Goal: Task Accomplishment & Management: Manage account settings

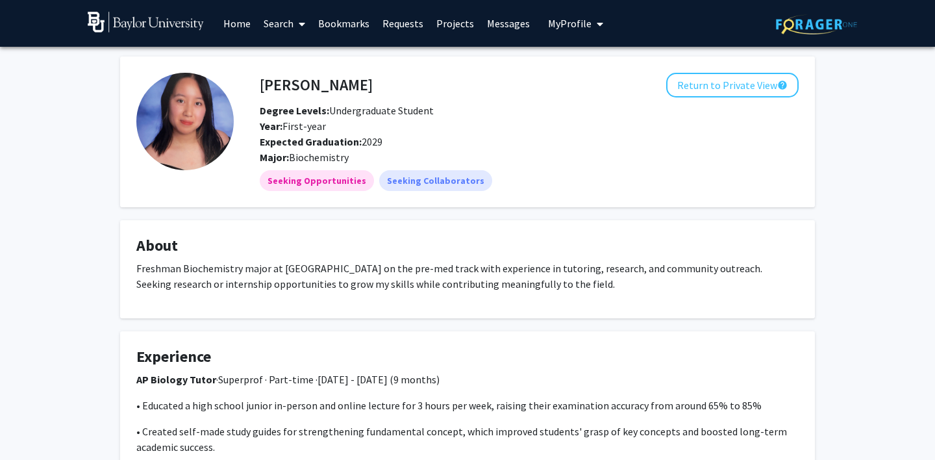
click at [180, 119] on img at bounding box center [184, 121] width 97 height 97
click at [715, 88] on button "Return to Private View help" at bounding box center [732, 85] width 132 height 25
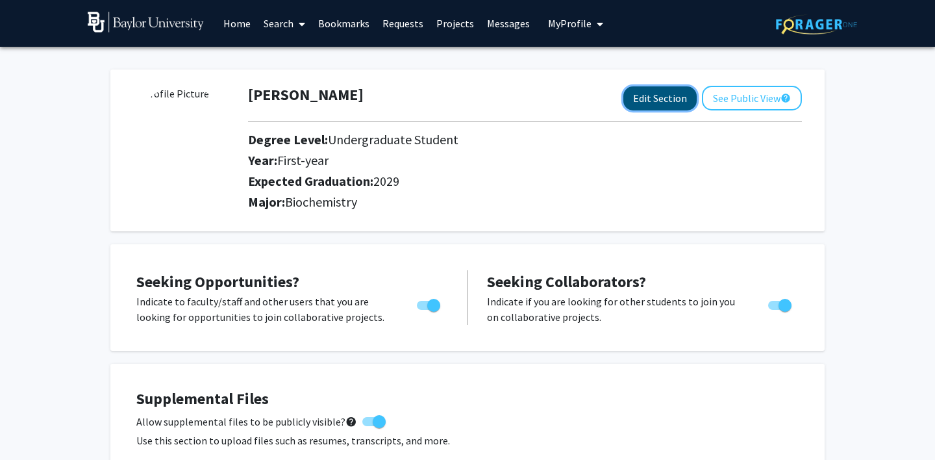
click at [648, 97] on button "Edit Section" at bounding box center [659, 98] width 73 height 24
select select "first-year"
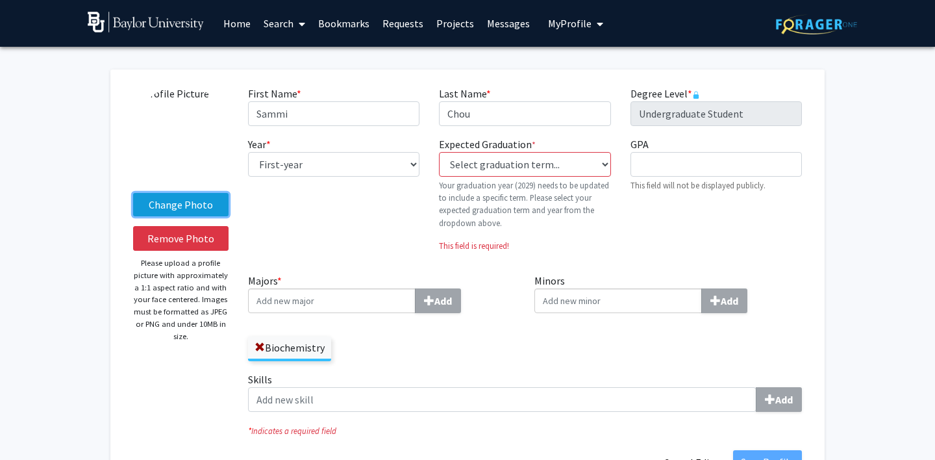
click at [156, 199] on label "Change Photo" at bounding box center [180, 204] width 95 height 23
click at [0, 0] on input "Change Photo" at bounding box center [0, 0] width 0 height 0
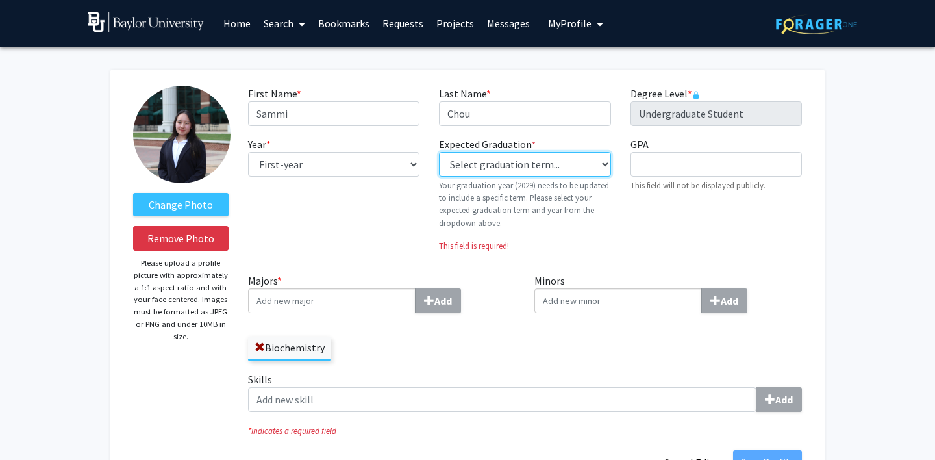
click at [535, 163] on select "Select graduation term... Previous: 2029 (Please select a specific term) Spring…" at bounding box center [524, 164] width 171 height 25
click at [439, 152] on select "Select graduation term... Previous: 2029 (Please select a specific term) Spring…" at bounding box center [524, 164] width 171 height 25
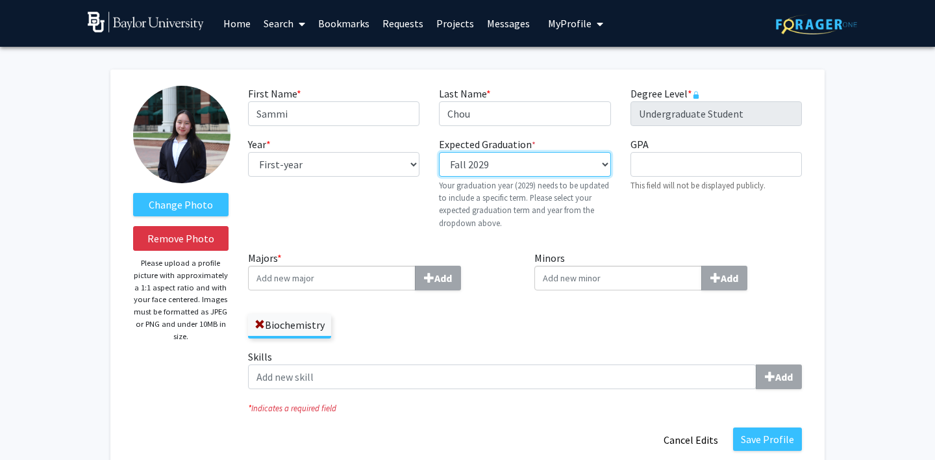
click at [494, 158] on select "Select graduation term... Previous: 2029 (Please select a specific term) Spring…" at bounding box center [524, 164] width 171 height 25
select select "46: spring_2029"
click at [439, 152] on select "Select graduation term... Previous: 2029 (Please select a specific term) Spring…" at bounding box center [524, 164] width 171 height 25
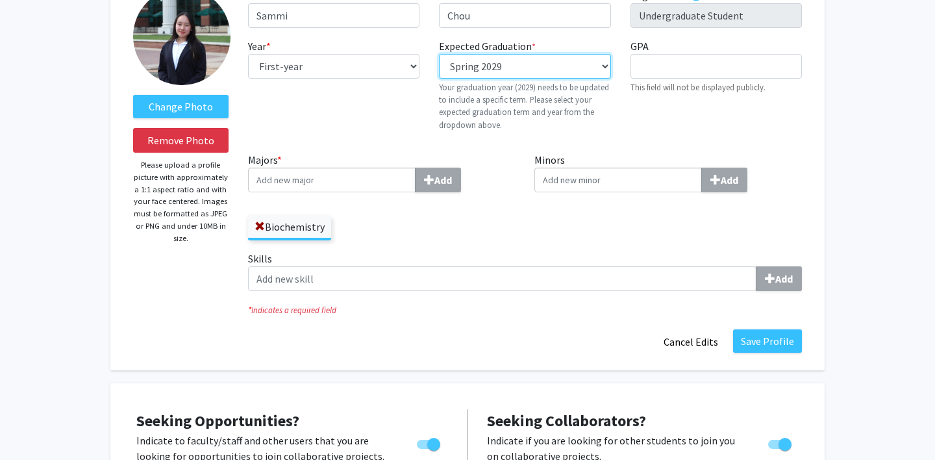
scroll to position [112, 0]
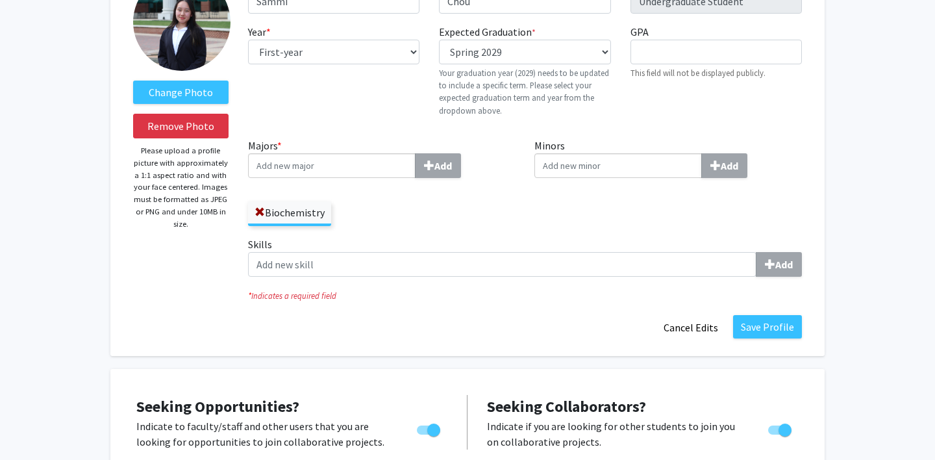
click at [345, 162] on input "Majors * Add" at bounding box center [331, 165] width 167 height 25
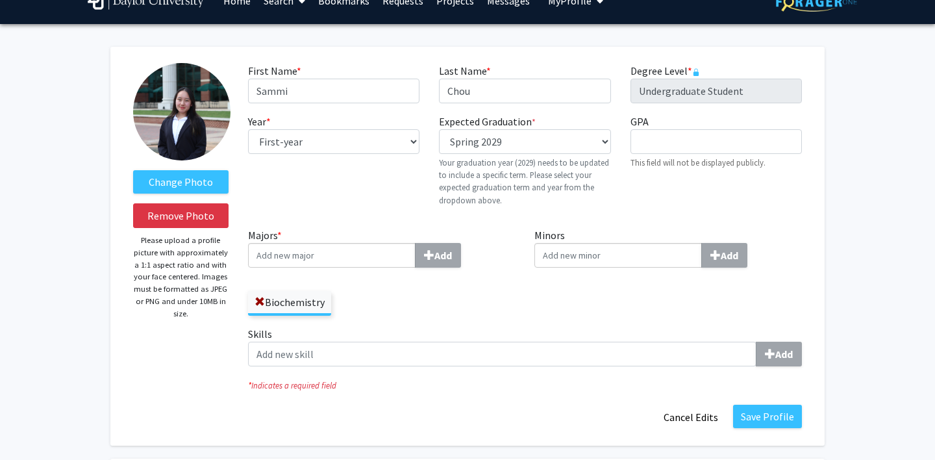
scroll to position [21, 0]
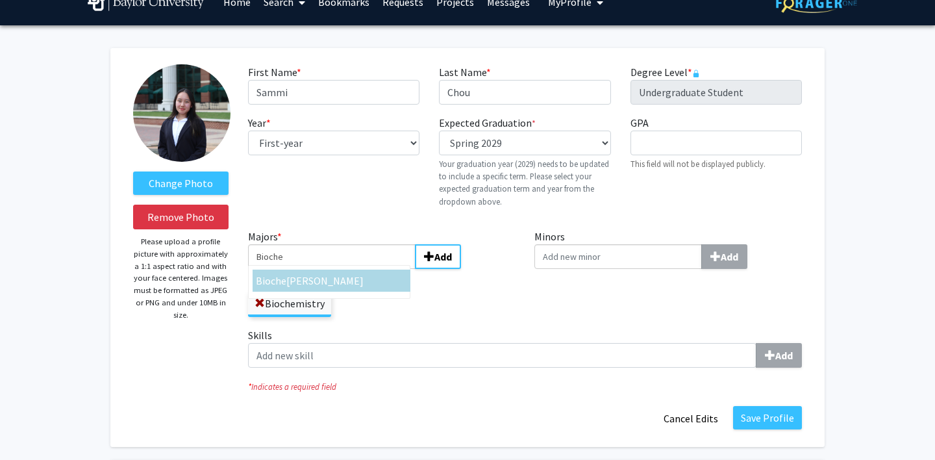
type input "Bioche"
click at [413, 303] on div "Biochemistry" at bounding box center [381, 298] width 267 height 38
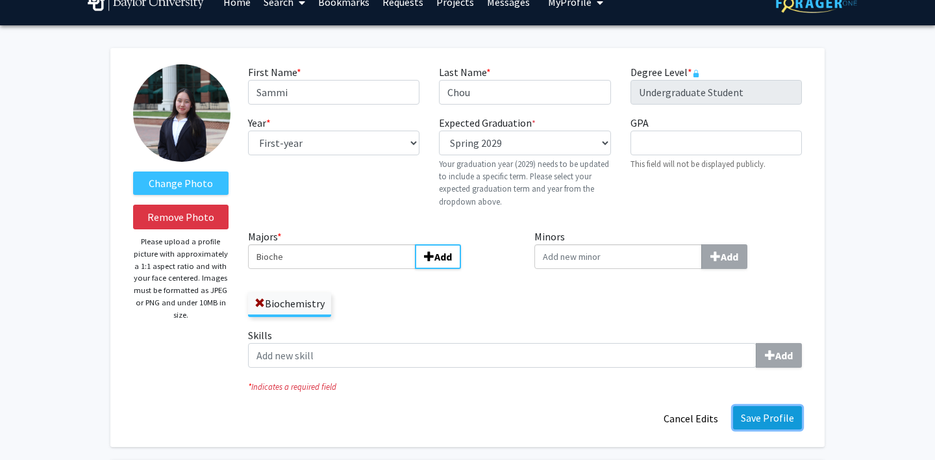
click at [765, 417] on button "Save Profile" at bounding box center [767, 417] width 69 height 23
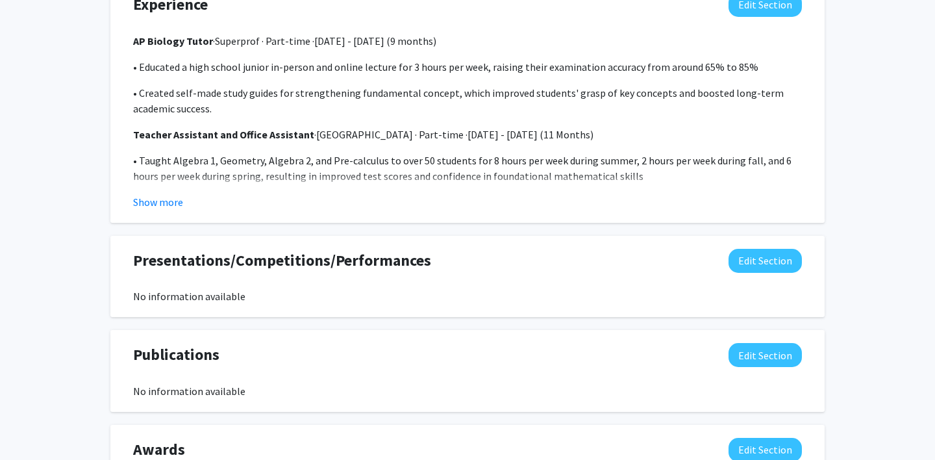
scroll to position [830, 0]
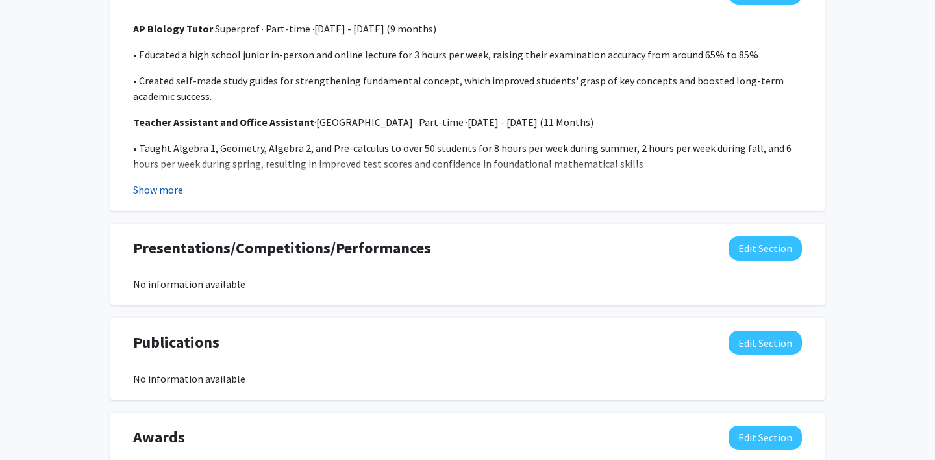
click at [155, 186] on button "Show more" at bounding box center [158, 190] width 50 height 16
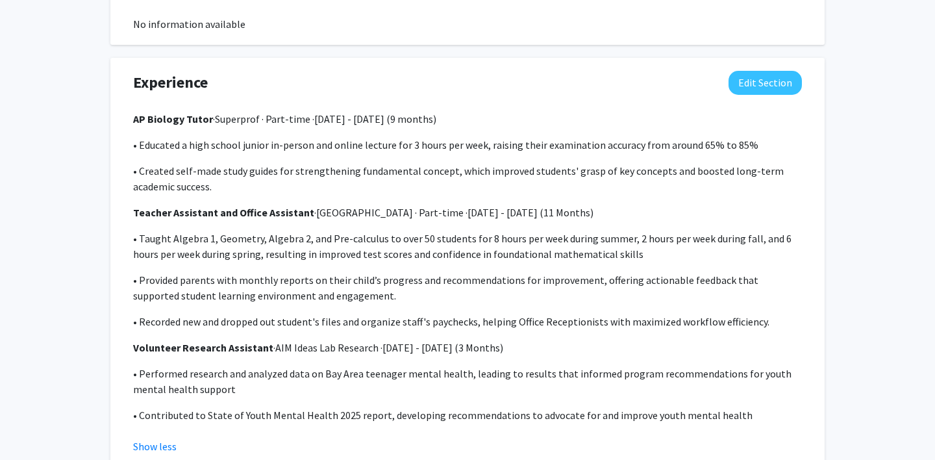
scroll to position [742, 0]
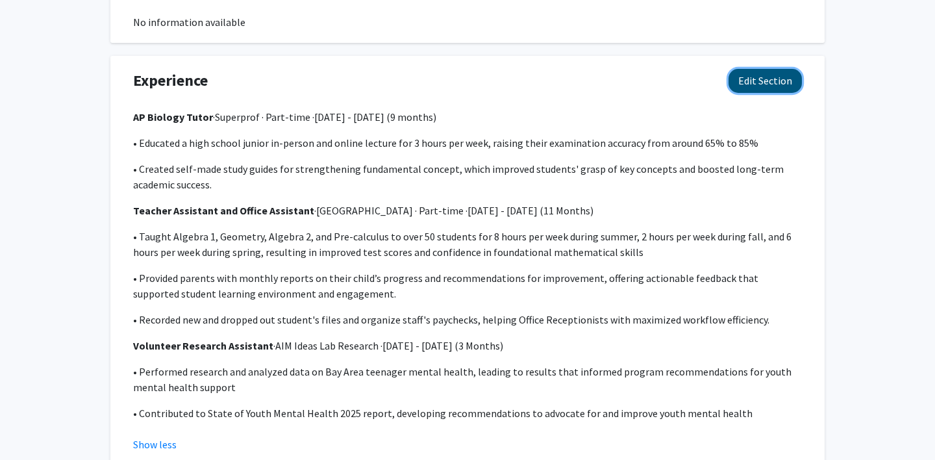
click at [748, 83] on button "Edit Section" at bounding box center [764, 81] width 73 height 24
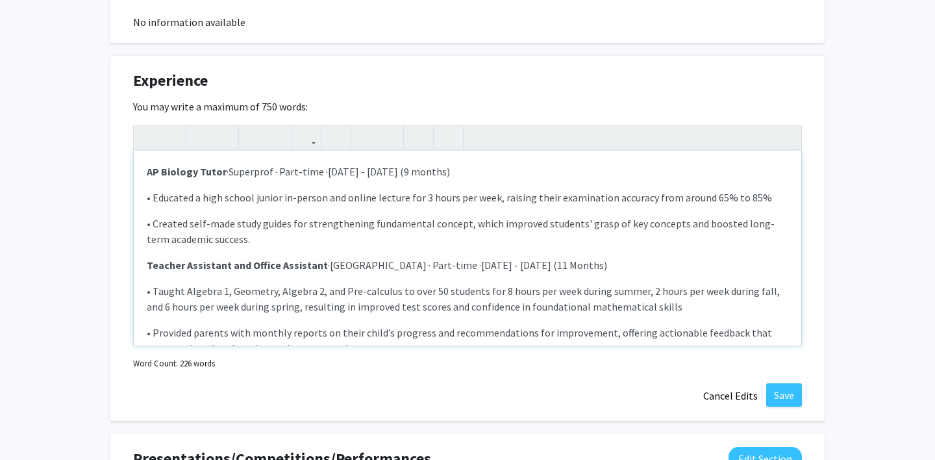
click at [145, 173] on div "AP Biology Tutor · Superprof · Part-time · [DATE] - [DATE] (9 months) • Educate…" at bounding box center [467, 248] width 667 height 195
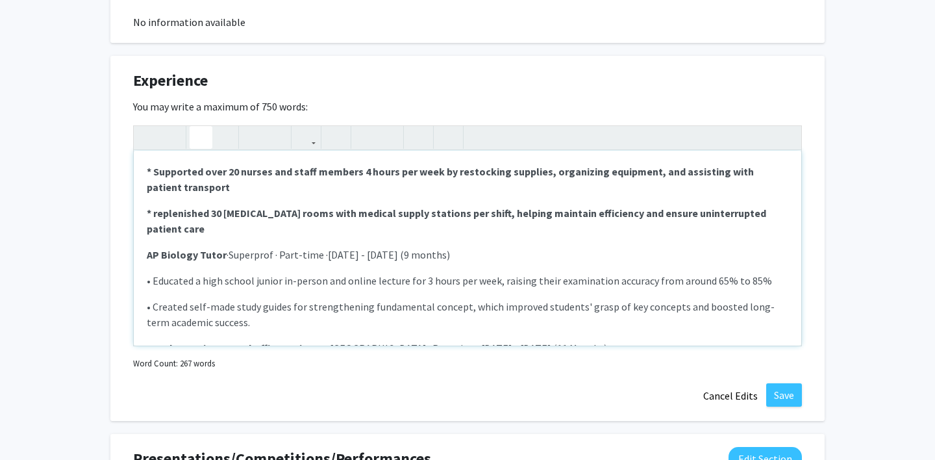
drag, startPoint x: 777, startPoint y: 220, endPoint x: 141, endPoint y: 171, distance: 638.0
click at [141, 171] on div "* Supported over 20 nurses and staff members 4 hours per week by restocking sup…" at bounding box center [467, 248] width 667 height 195
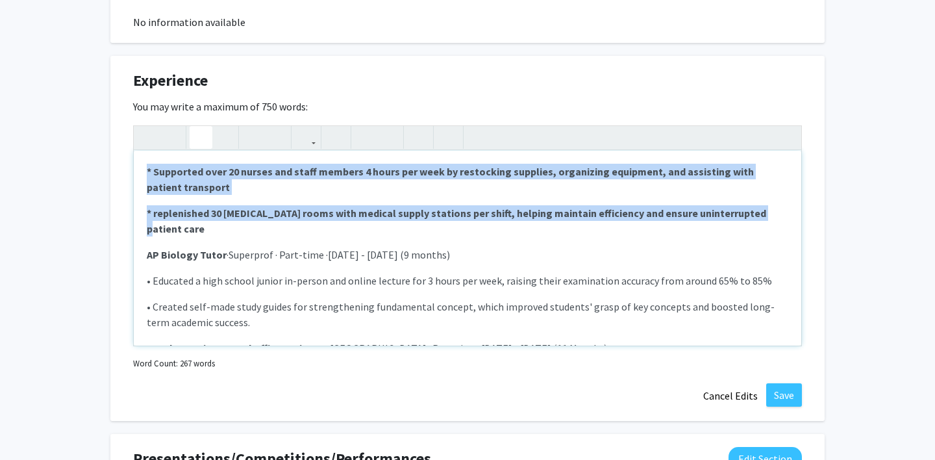
drag, startPoint x: 143, startPoint y: 168, endPoint x: 746, endPoint y: 206, distance: 604.2
click at [746, 206] on div "* Supported over 20 nurses and staff members 4 hours per week by restocking sup…" at bounding box center [467, 248] width 667 height 195
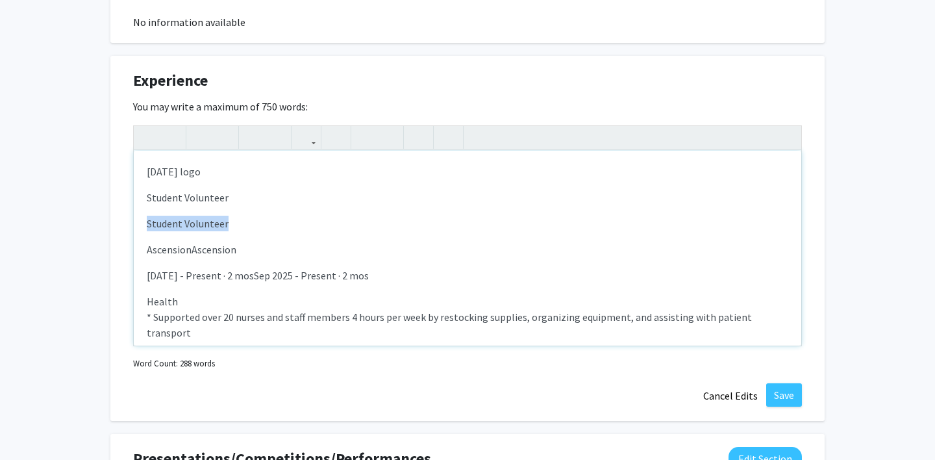
drag, startPoint x: 230, startPoint y: 219, endPoint x: 114, endPoint y: 217, distance: 116.2
click at [114, 218] on div "Experience Edit Section You may write a maximum of 750 words: [DATE] logo Stude…" at bounding box center [467, 238] width 714 height 365
drag, startPoint x: 221, startPoint y: 173, endPoint x: 68, endPoint y: 158, distance: 153.9
click at [66, 158] on div "[PERSON_NAME] Edit Section See Public View help Degree Level: Undergraduate Stu…" at bounding box center [467, 25] width 935 height 1441
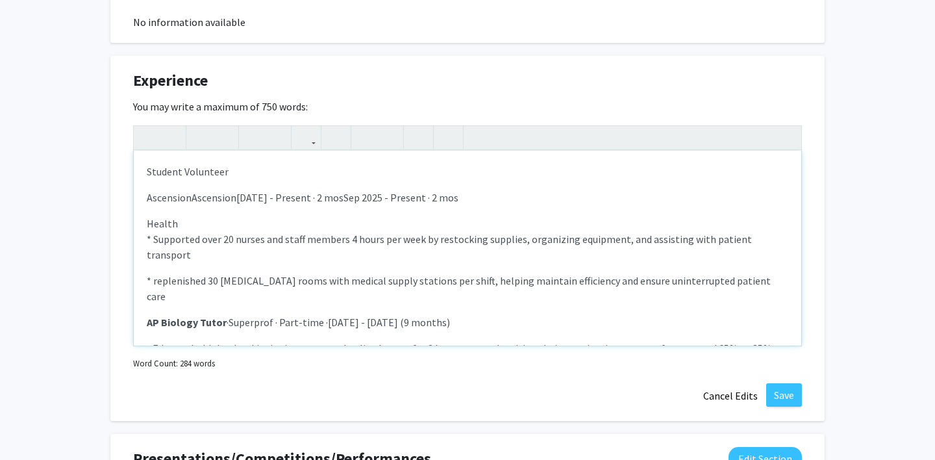
drag, startPoint x: 327, startPoint y: 295, endPoint x: 319, endPoint y: 295, distance: 7.8
click at [319, 314] on p "AP Biology Tutor · Superprof · Part-time · [DATE] - [DATE] (9 months)" at bounding box center [467, 322] width 641 height 16
copy span "·"
click at [147, 198] on p "AscensionAscension [DATE] - Present · 2 mosSep 2025 - Present · 2 mos" at bounding box center [467, 198] width 641 height 16
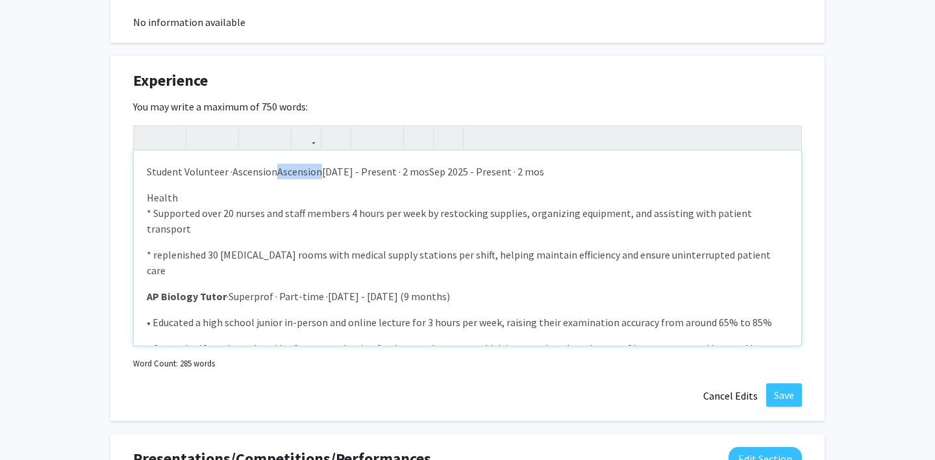
drag, startPoint x: 276, startPoint y: 171, endPoint x: 317, endPoint y: 173, distance: 40.9
click at [318, 173] on span "AscensionAscension" at bounding box center [277, 171] width 90 height 13
click at [482, 173] on span "[DATE] - Present · 2 mosSep 2025 - Present · 2 mos" at bounding box center [475, 171] width 222 height 13
drag, startPoint x: 498, startPoint y: 171, endPoint x: 637, endPoint y: 166, distance: 139.0
click at [637, 166] on p "Student Volunteer · [DATE][GEOGRAPHIC_DATA] · [DATE] - Present (2 month)[DATE] …" at bounding box center [467, 172] width 641 height 16
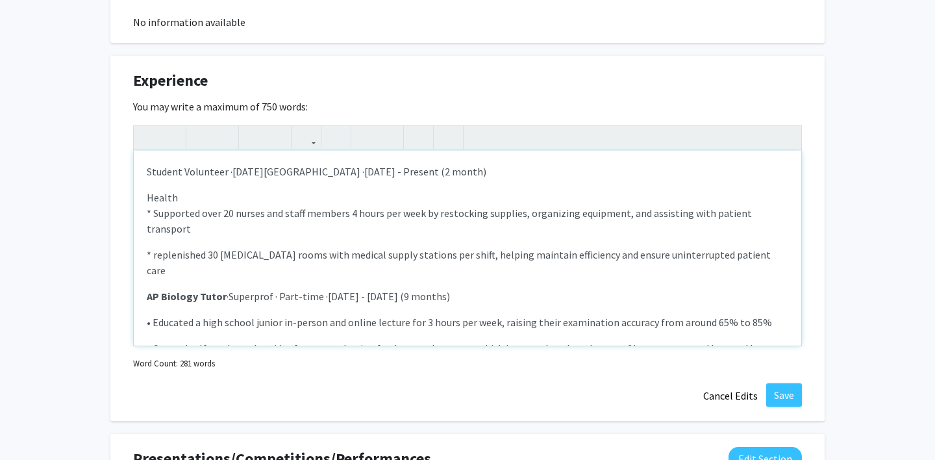
drag, startPoint x: 200, startPoint y: 186, endPoint x: 106, endPoint y: 185, distance: 93.5
click at [106, 186] on div "[PERSON_NAME] Edit Section See Public View help Degree Level: Undergraduate Stu…" at bounding box center [467, 25] width 935 height 1441
drag, startPoint x: 147, startPoint y: 197, endPoint x: 188, endPoint y: 196, distance: 40.3
click at [191, 197] on p "Health * Supported over 20 nurses and staff members 4 hours per week by restock…" at bounding box center [467, 395] width 641 height 410
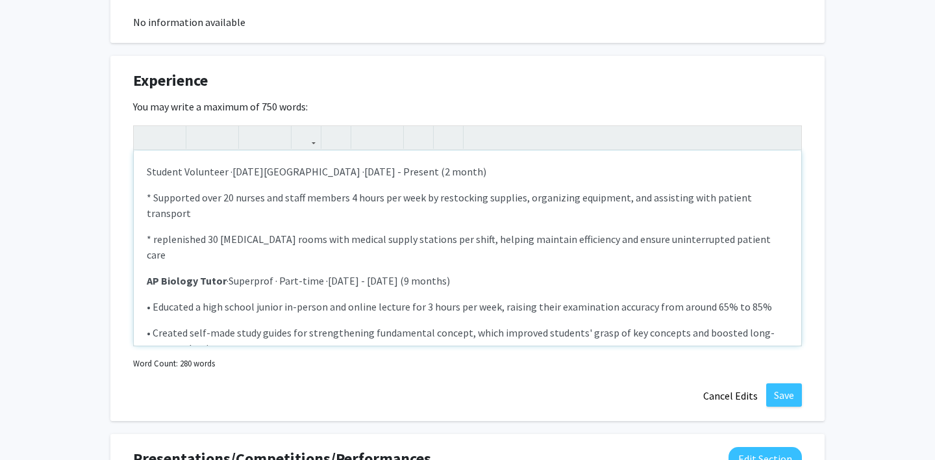
click at [206, 180] on div "Student Volunteer · [DATE][GEOGRAPHIC_DATA] · [DATE] - Present (2 month) * Supp…" at bounding box center [467, 248] width 667 height 195
click at [194, 170] on span "Student Volunteer ·" at bounding box center [190, 171] width 86 height 13
drag, startPoint x: 194, startPoint y: 170, endPoint x: 154, endPoint y: 168, distance: 39.6
click at [154, 168] on span "Student Volunteer ·" at bounding box center [190, 171] width 86 height 13
click at [583, 273] on p "AP Biology Tutor · Superprof · Part-time · [DATE] - [DATE] (9 months)" at bounding box center [467, 281] width 641 height 16
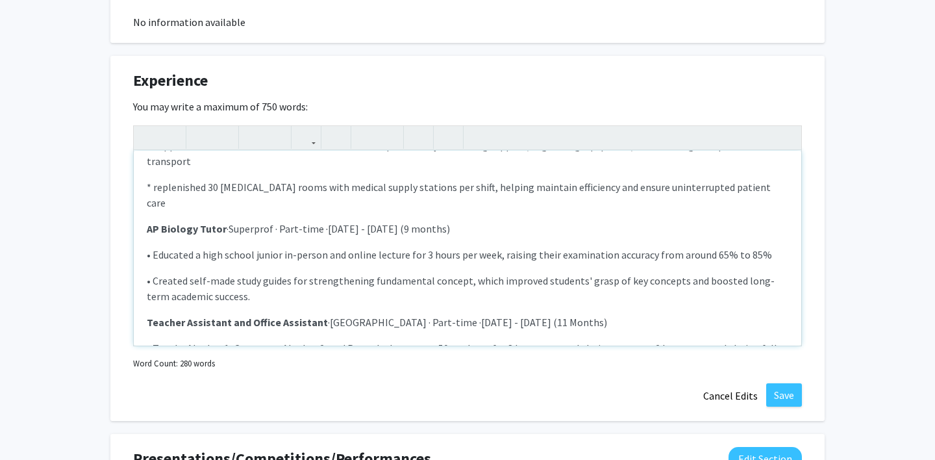
scroll to position [0, 0]
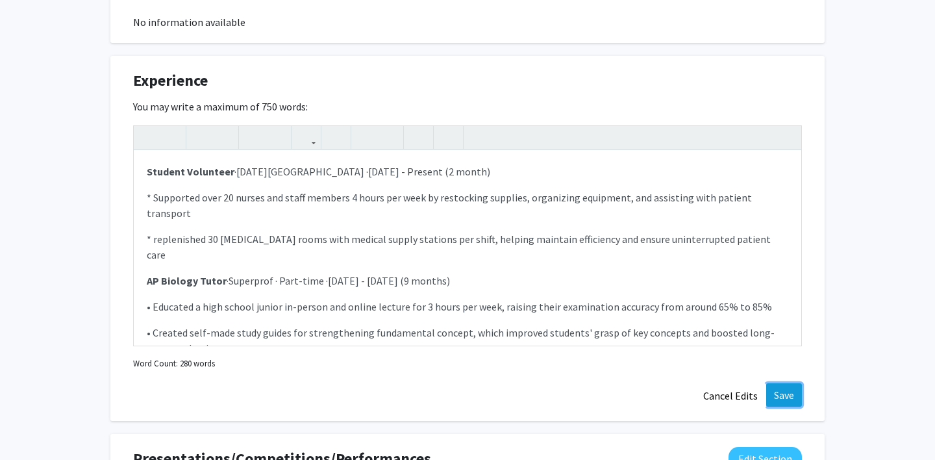
click at [792, 398] on button "Save" at bounding box center [784, 394] width 36 height 23
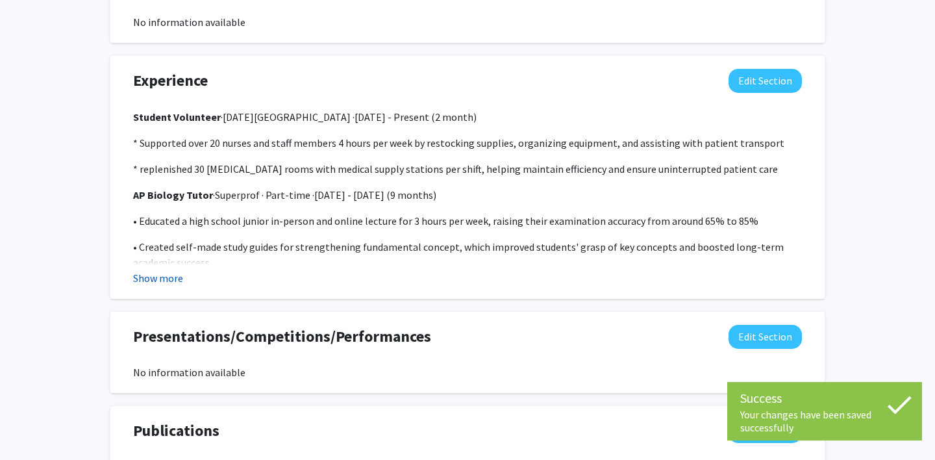
click at [153, 277] on button "Show more" at bounding box center [158, 278] width 50 height 16
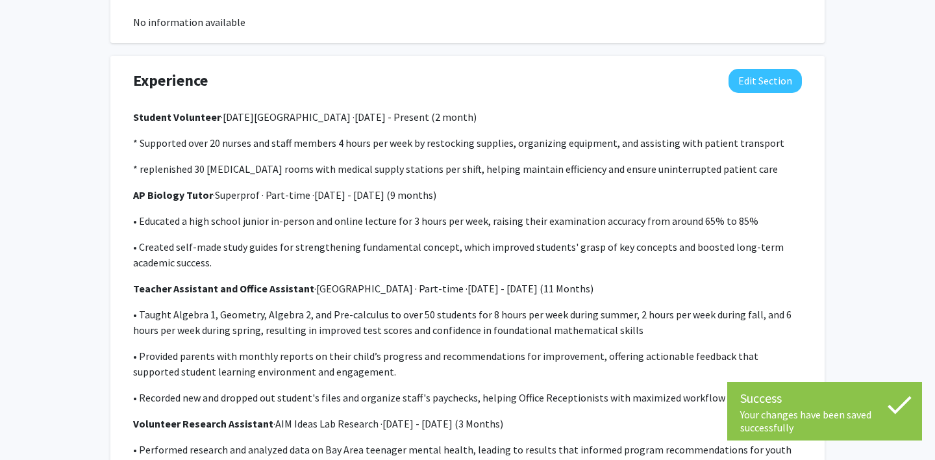
scroll to position [741, 0]
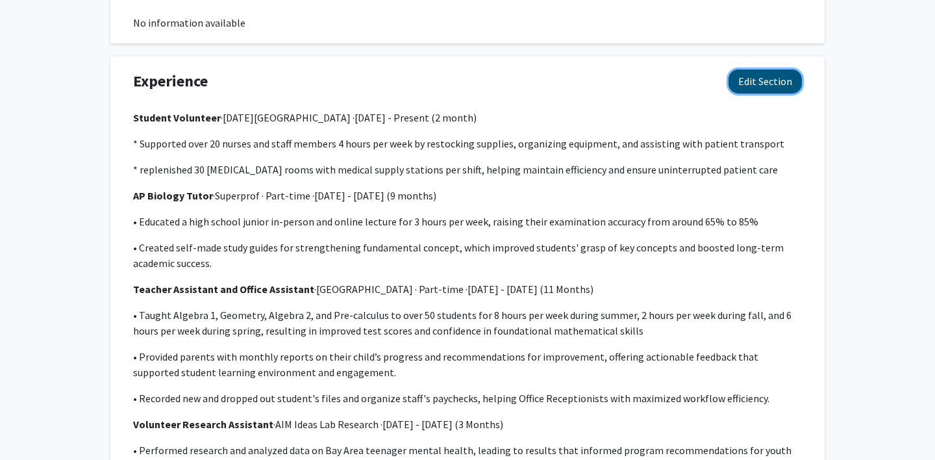
click at [743, 86] on button "Edit Section" at bounding box center [764, 81] width 73 height 24
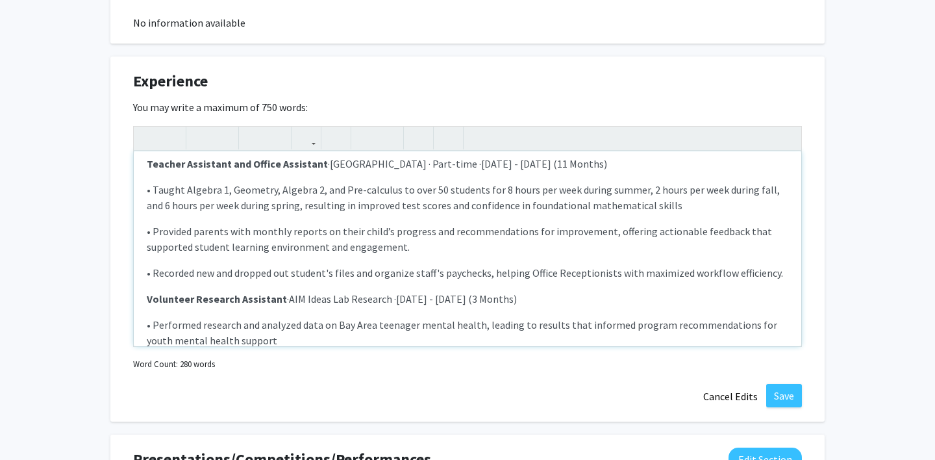
scroll to position [231, 0]
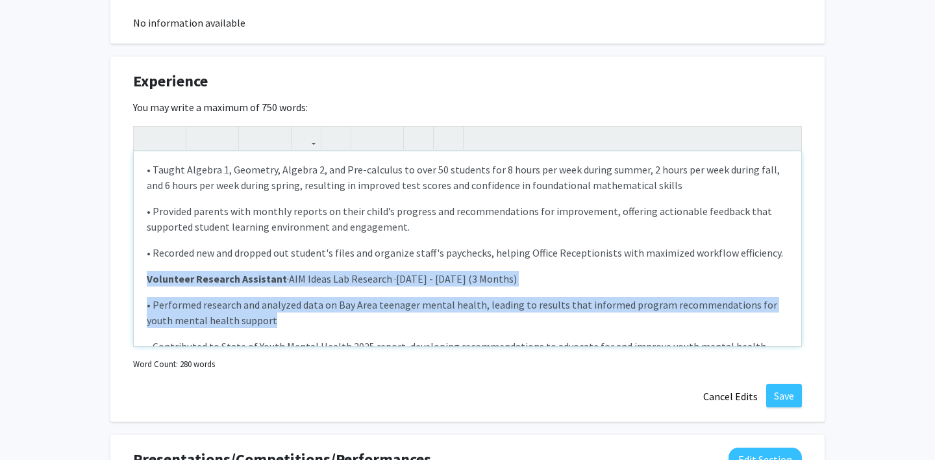
drag, startPoint x: 145, startPoint y: 247, endPoint x: 519, endPoint y: 282, distance: 376.2
click at [516, 282] on div "Student Volunteer · [DATE][GEOGRAPHIC_DATA] · [DATE] - Present (2 month) * Supp…" at bounding box center [467, 248] width 667 height 195
click at [524, 297] on p "• Performed research and analyzed data on Bay Area teenager mental health, lead…" at bounding box center [467, 312] width 641 height 31
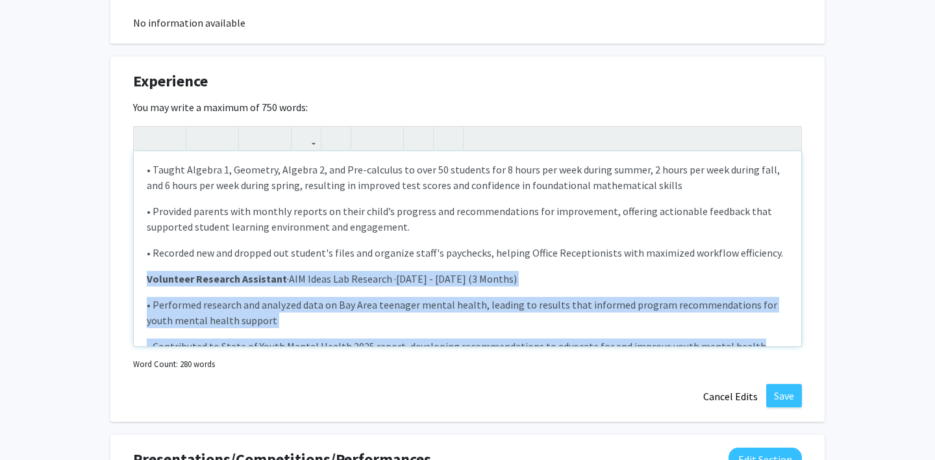
drag, startPoint x: 743, startPoint y: 314, endPoint x: 90, endPoint y: 247, distance: 657.1
click at [90, 247] on div "[PERSON_NAME] Edit Section See Public View help Degree Level: Undergraduate Stu…" at bounding box center [467, 25] width 935 height 1441
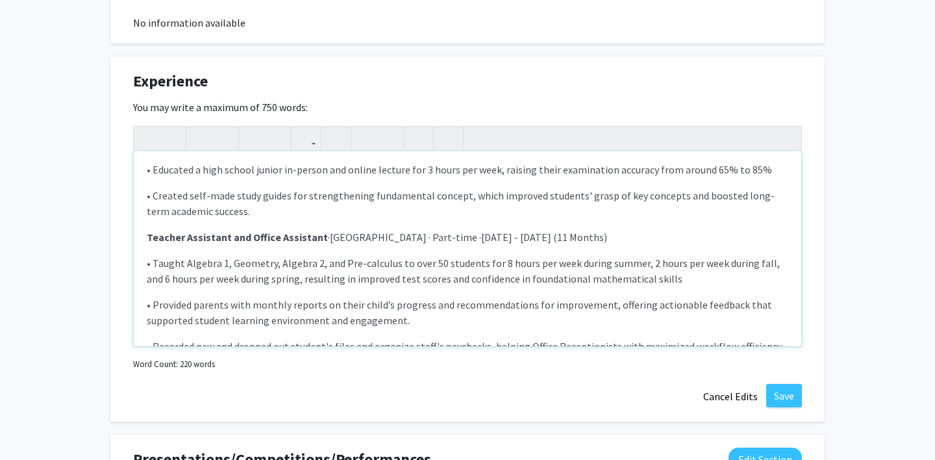
scroll to position [0, 0]
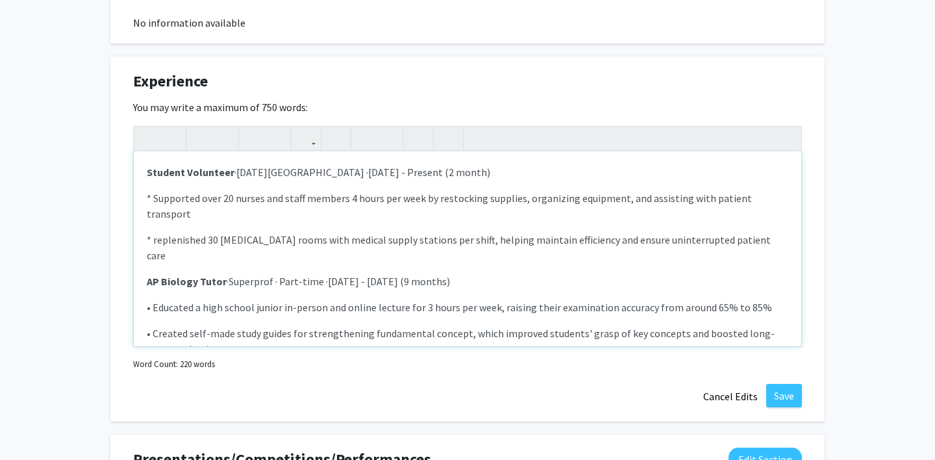
click at [732, 232] on p "* replenished 30 [MEDICAL_DATA] rooms with medical supply stations per shift, h…" at bounding box center [467, 247] width 641 height 31
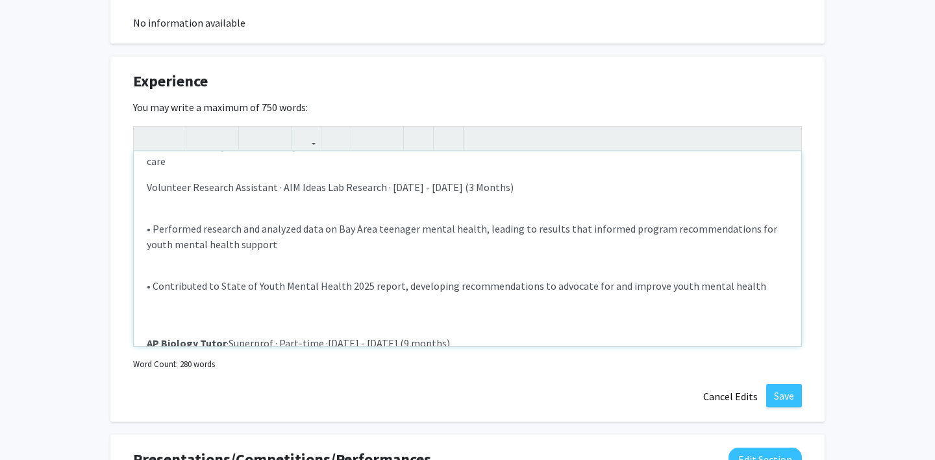
scroll to position [98, 0]
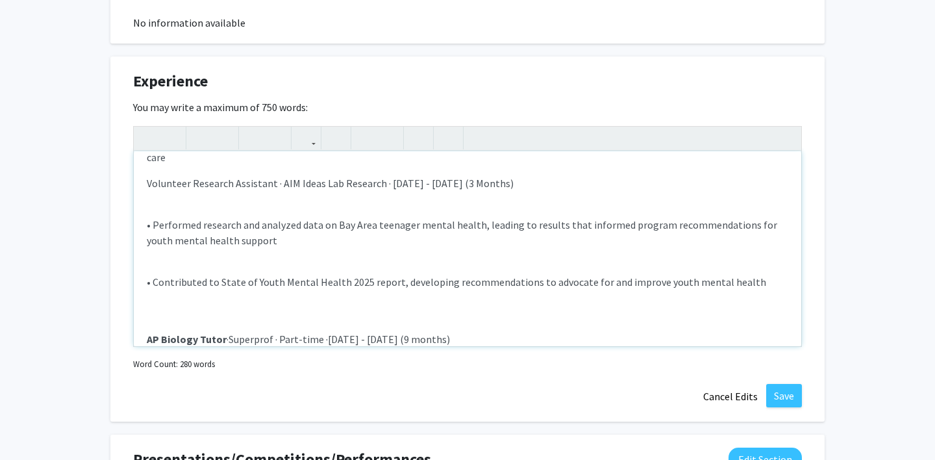
click at [172, 276] on p "* Supported over 20 nurses and staff members 4 hours per week by restocking sup…" at bounding box center [467, 320] width 641 height 457
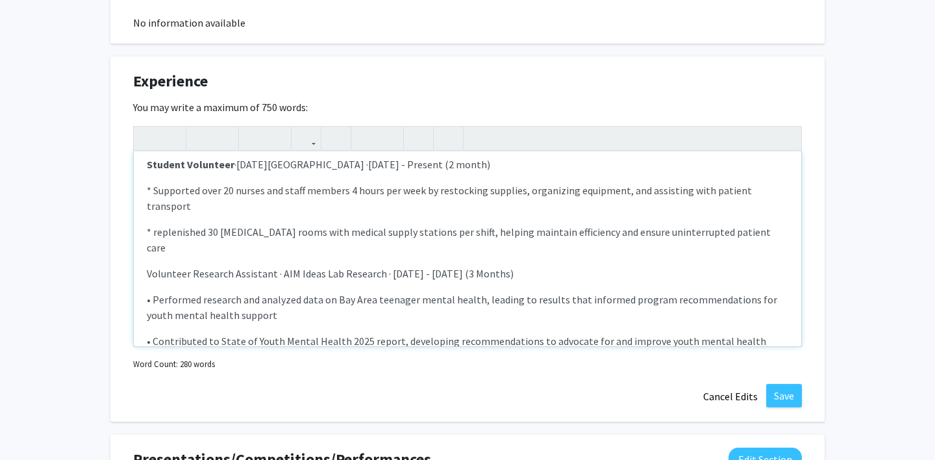
scroll to position [0, 0]
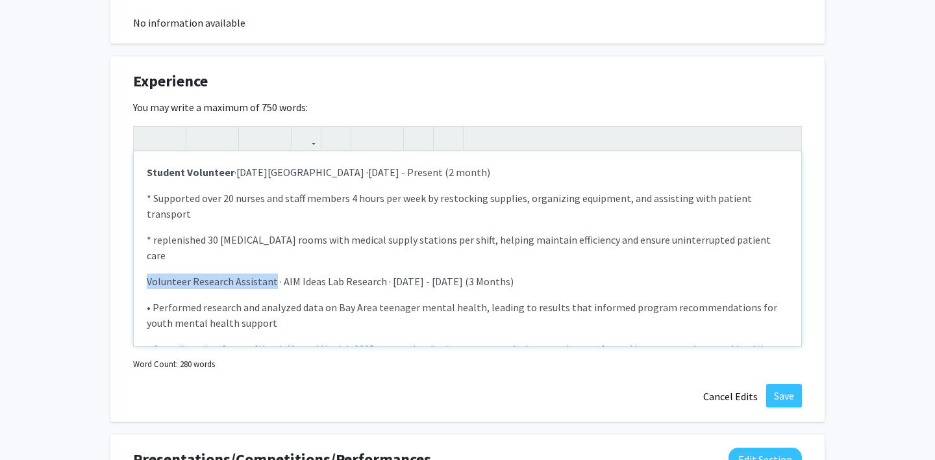
drag, startPoint x: 271, startPoint y: 249, endPoint x: 19, endPoint y: 245, distance: 251.2
click at [19, 245] on div "[PERSON_NAME] Edit Section See Public View help Degree Level: Undergraduate Stu…" at bounding box center [467, 25] width 935 height 1441
click at [175, 299] on p "• Performed research and analyzed data on Bay Area teenager mental health, lead…" at bounding box center [467, 314] width 641 height 31
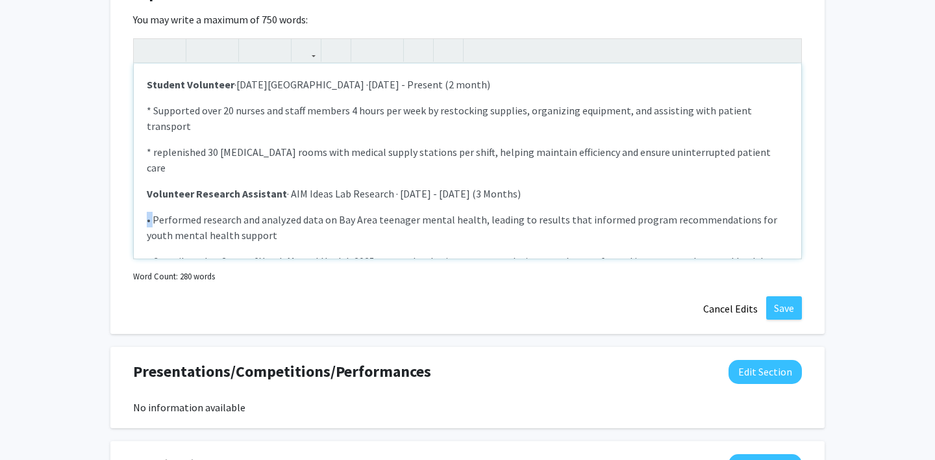
drag, startPoint x: 153, startPoint y: 187, endPoint x: 117, endPoint y: 187, distance: 36.4
click at [117, 187] on div "Experience Edit Section You may write a maximum of 750 words: Student Volunteer…" at bounding box center [467, 151] width 714 height 365
copy p "•"
drag, startPoint x: 153, startPoint y: 107, endPoint x: 87, endPoint y: 106, distance: 66.2
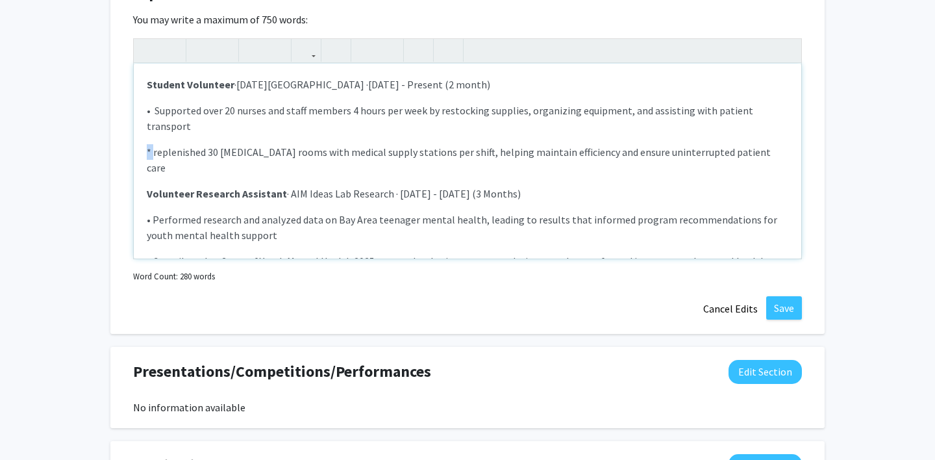
drag, startPoint x: 154, startPoint y: 136, endPoint x: 140, endPoint y: 136, distance: 14.9
click at [140, 136] on div "Student Volunteer · [DATE][GEOGRAPHIC_DATA] · [DATE] - Present (2 month) • Supp…" at bounding box center [467, 161] width 667 height 195
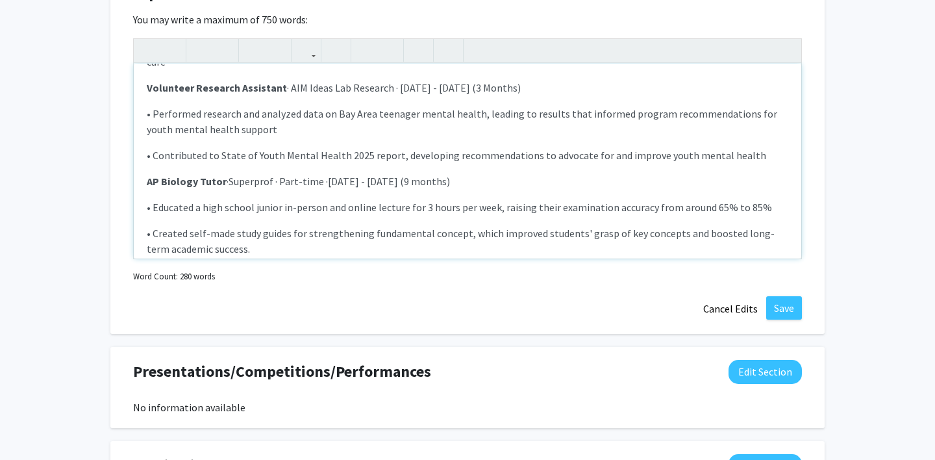
scroll to position [112, 0]
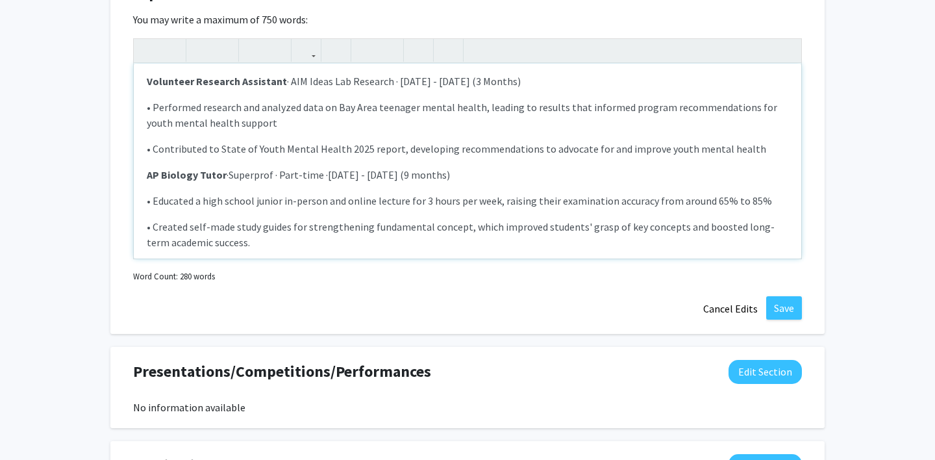
click at [465, 219] on p "• Created self-made study guides for strengthening fundamental concept, which i…" at bounding box center [467, 234] width 641 height 31
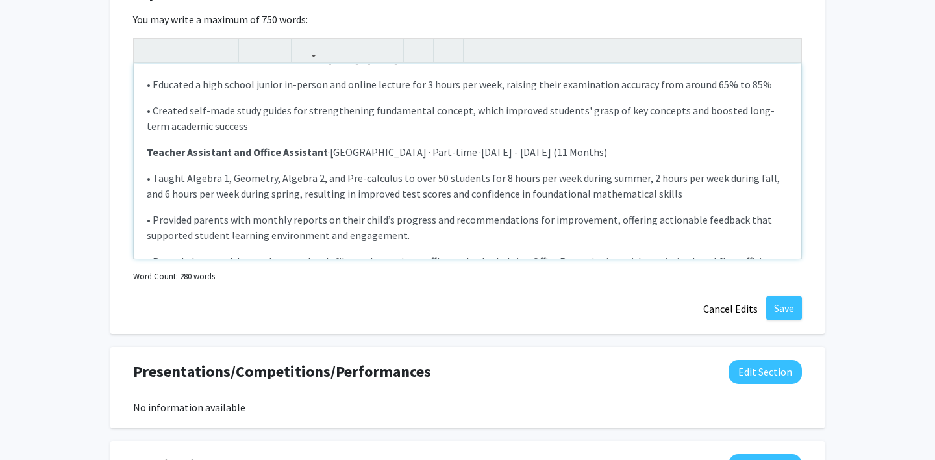
scroll to position [231, 0]
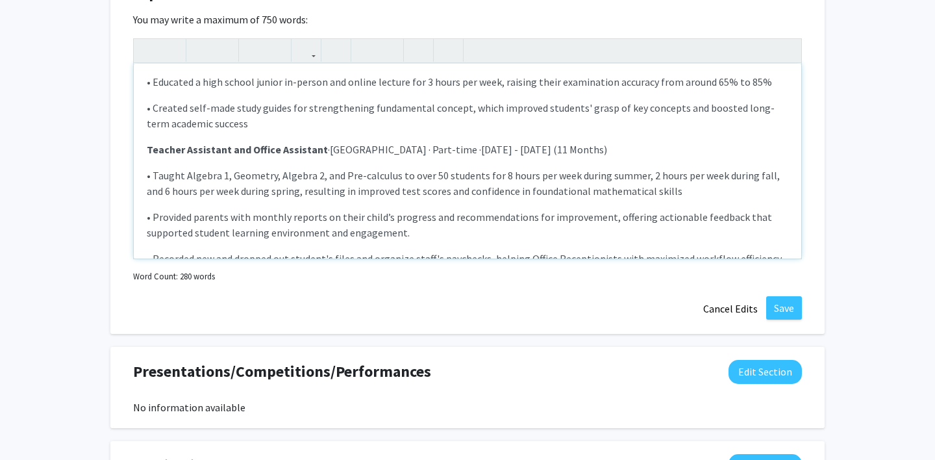
click at [470, 209] on p "• Provided parents with monthly reports on their child’s progress and recommend…" at bounding box center [467, 224] width 641 height 31
click at [786, 251] on p "• Recorded new and dropped out student's files and organize staff's paychecks, …" at bounding box center [467, 259] width 641 height 16
type textarea "<l><ipsu dolor="sita-cons: 4adi;"><elitse>Doeiusm Temporinc</utlabo> ·&etdo;</m…"
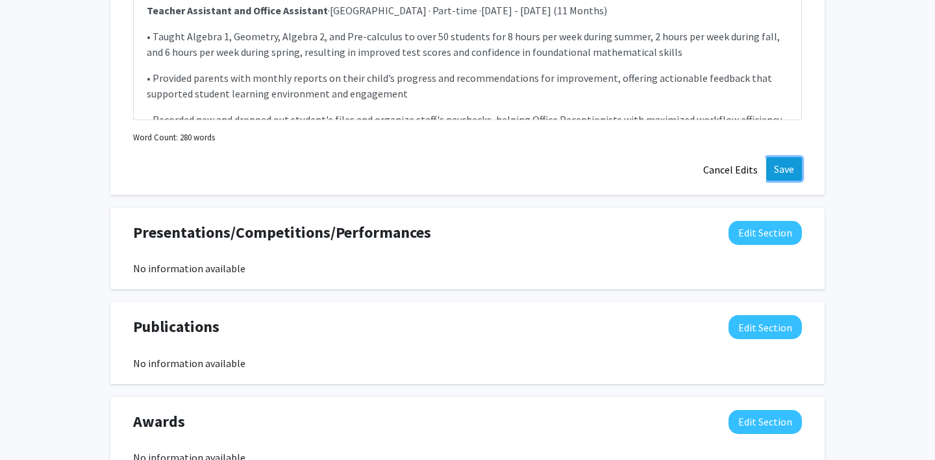
click at [781, 173] on button "Save" at bounding box center [784, 168] width 36 height 23
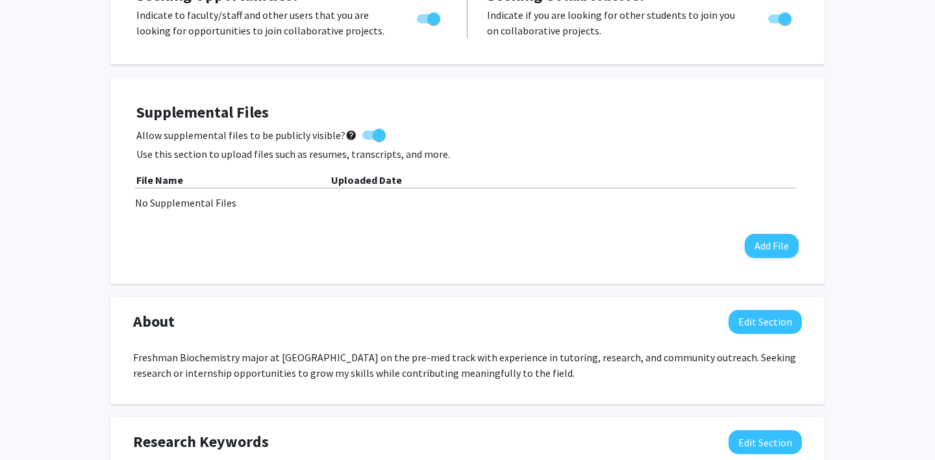
scroll to position [0, 0]
